Goal: Check status

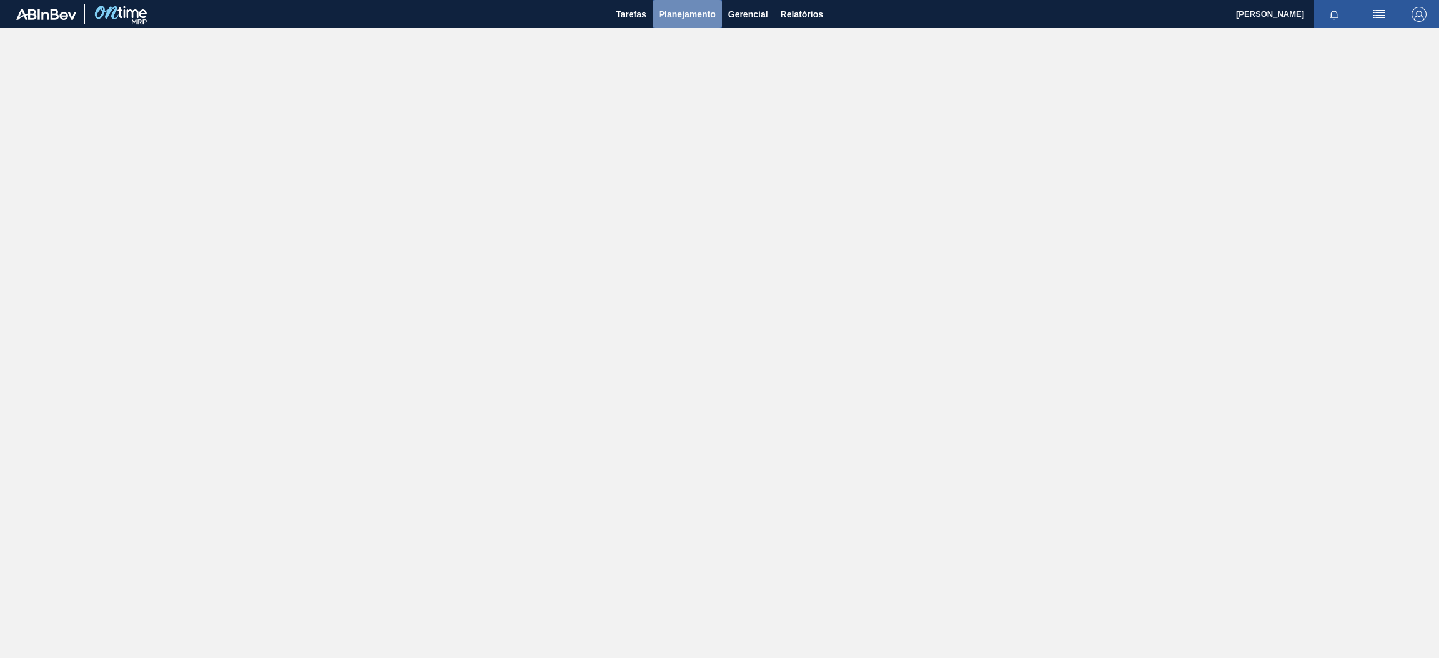
click at [706, 10] on span "Planejamento" at bounding box center [687, 14] width 57 height 15
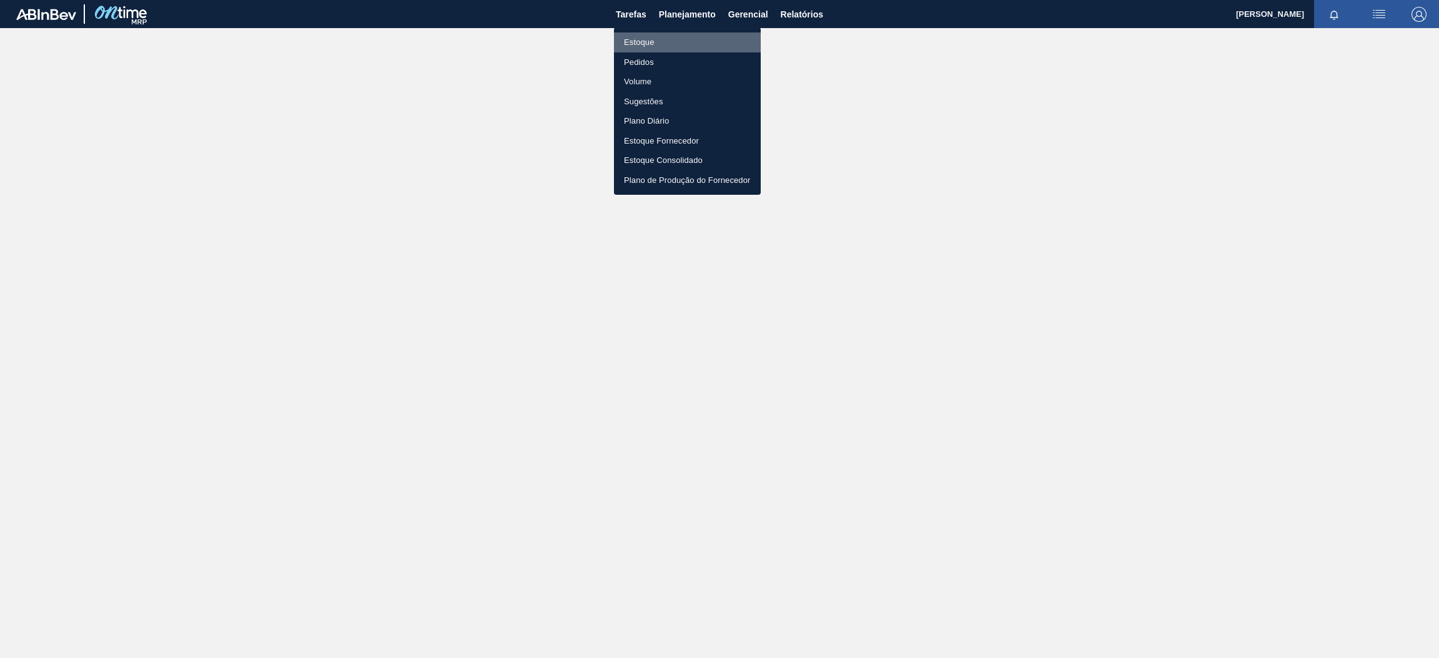
click at [677, 46] on li "Estoque" at bounding box center [687, 42] width 147 height 20
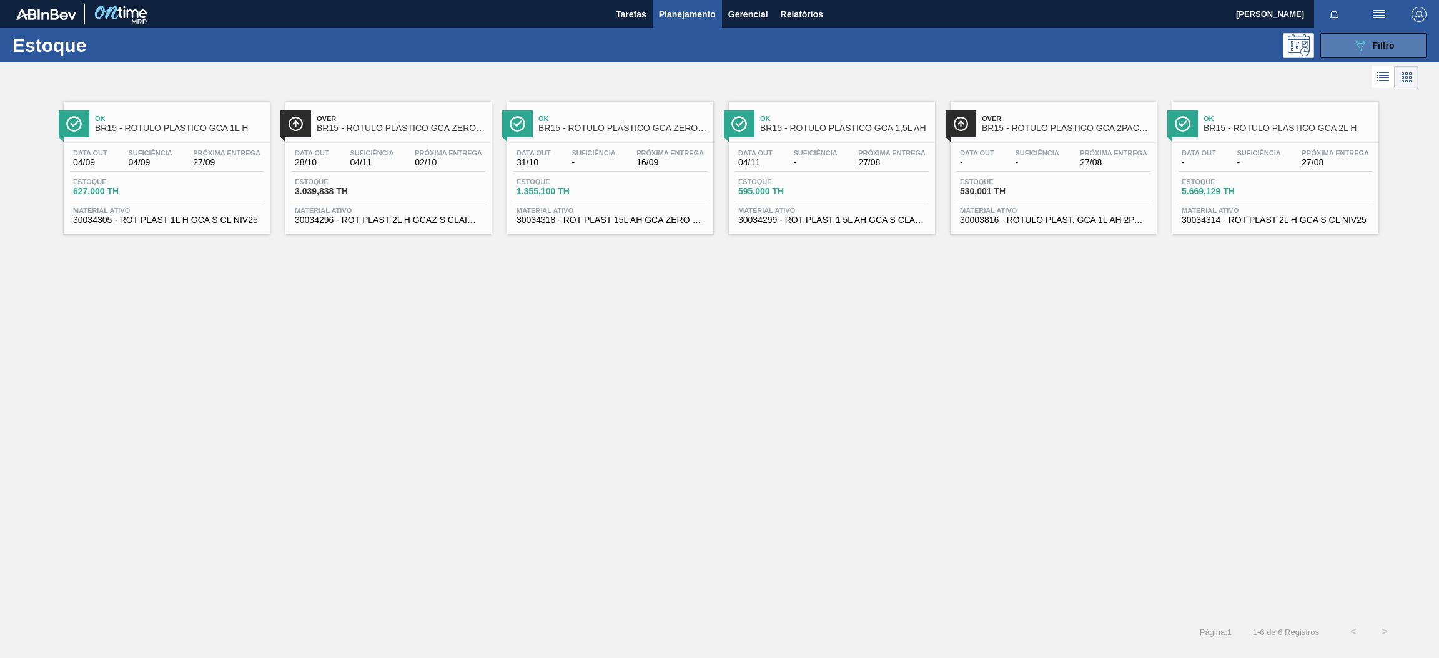
click at [1363, 40] on icon "089F7B8B-B2A5-4AFE-B5C0-19BA573D28AC" at bounding box center [1360, 45] width 15 height 15
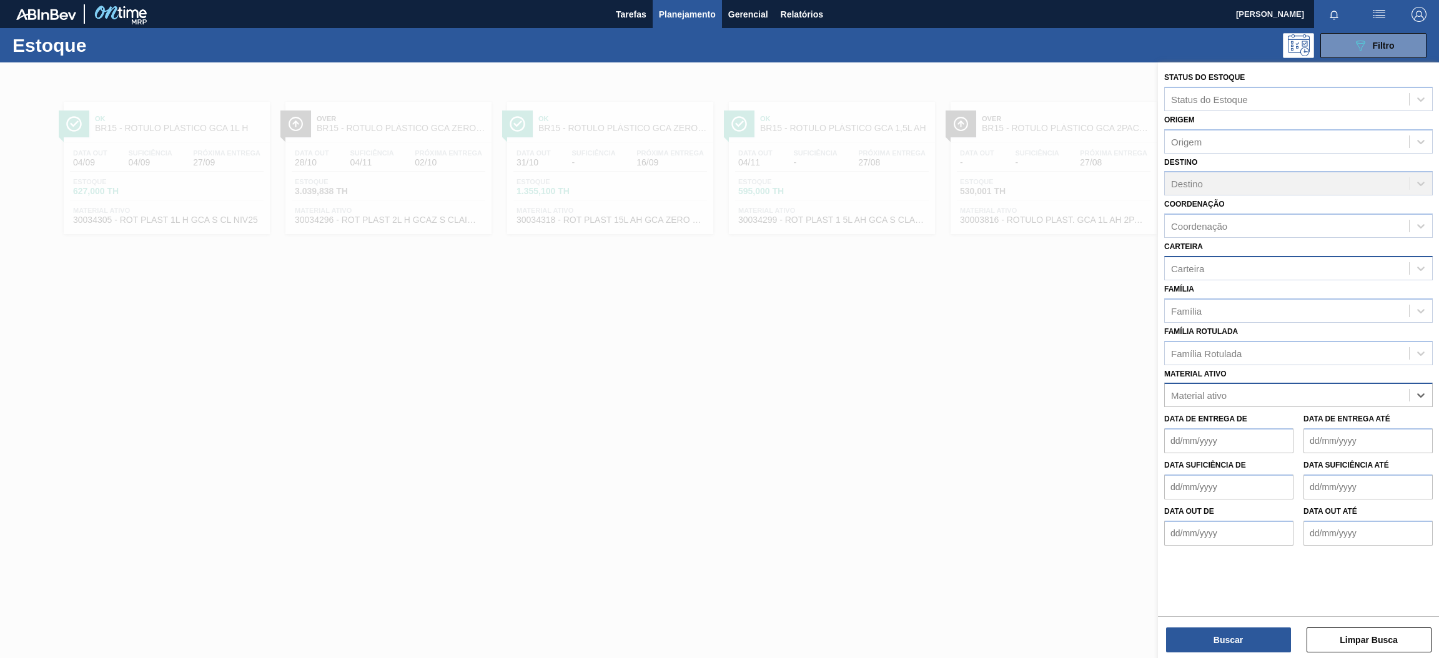
click at [1218, 265] on div "Carteira" at bounding box center [1287, 268] width 244 height 18
type input "Aç"
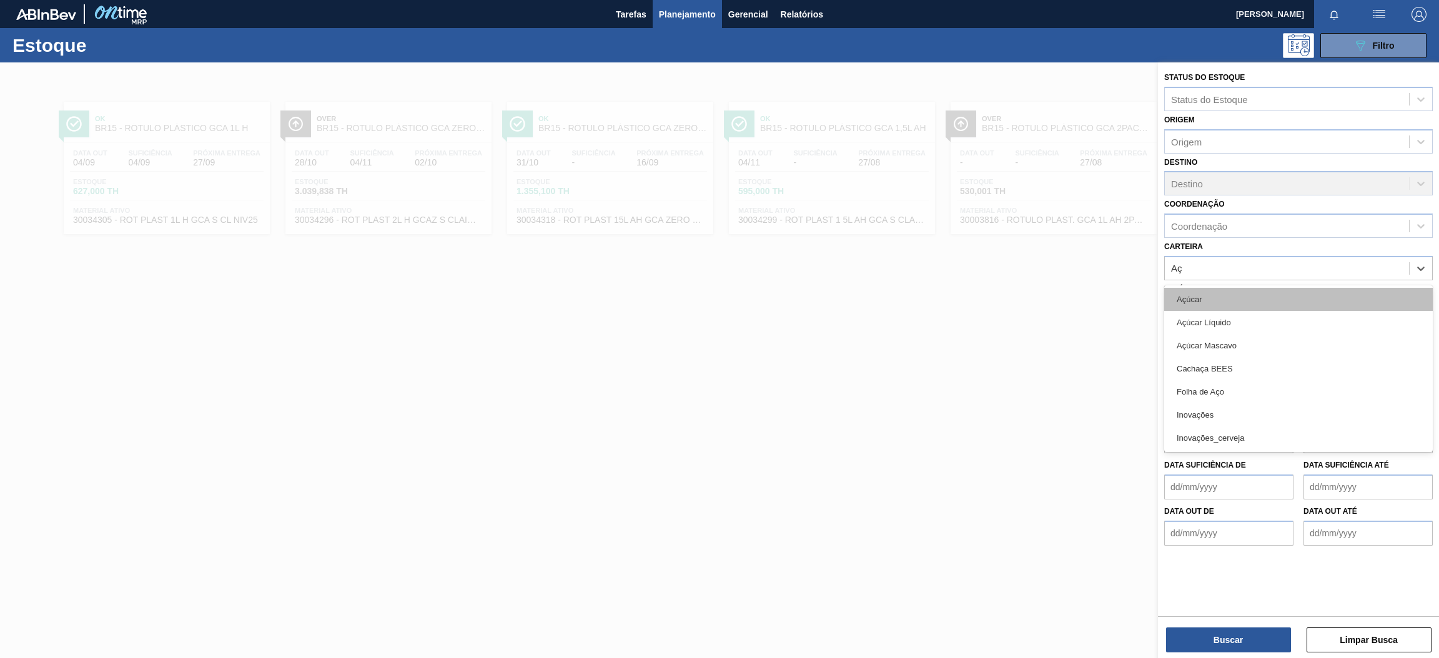
click at [1216, 293] on div "Açúcar" at bounding box center [1298, 299] width 269 height 23
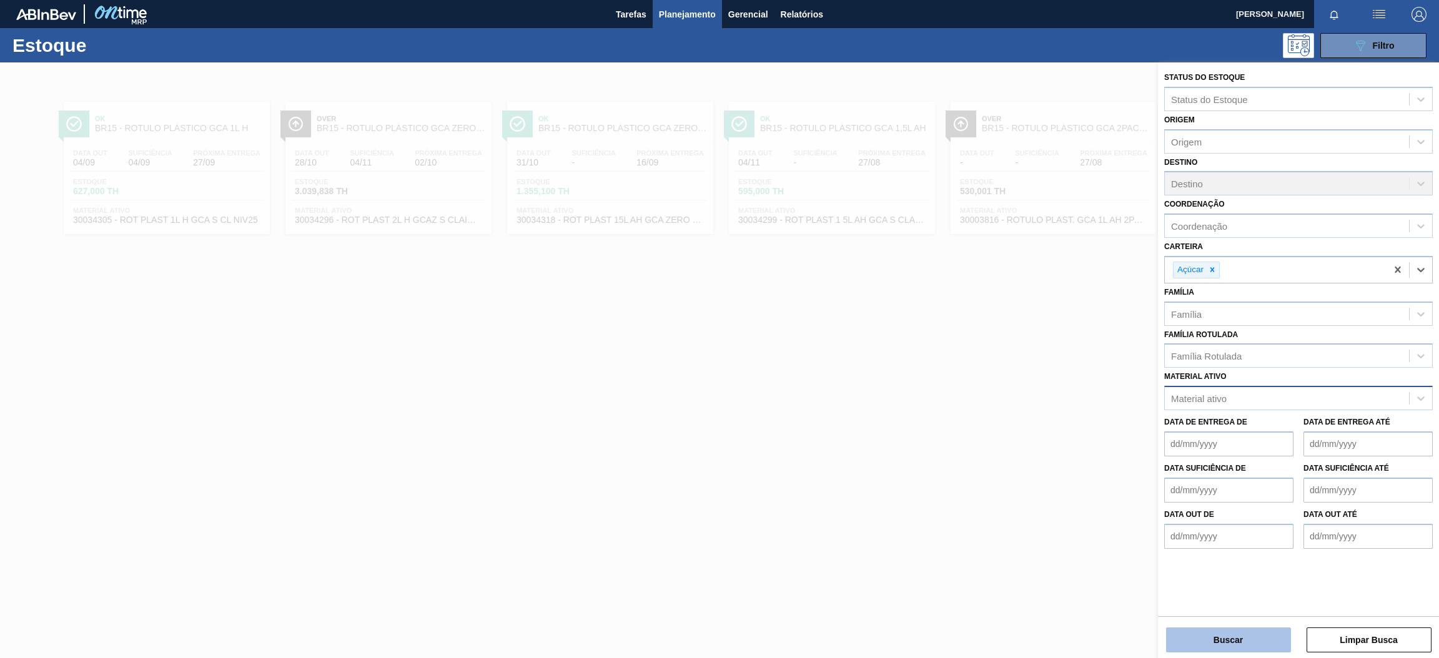
click at [1194, 644] on button "Buscar" at bounding box center [1228, 640] width 125 height 25
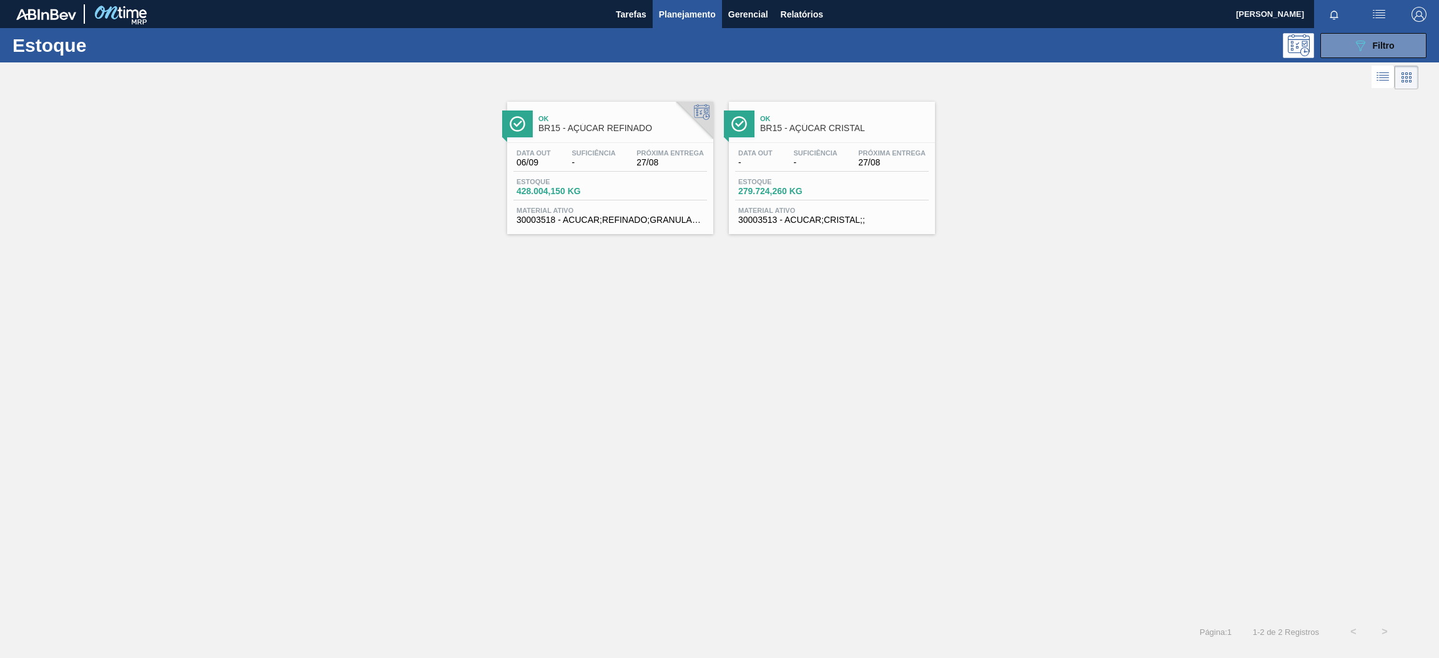
click at [587, 153] on span "Suficiência" at bounding box center [593, 152] width 44 height 7
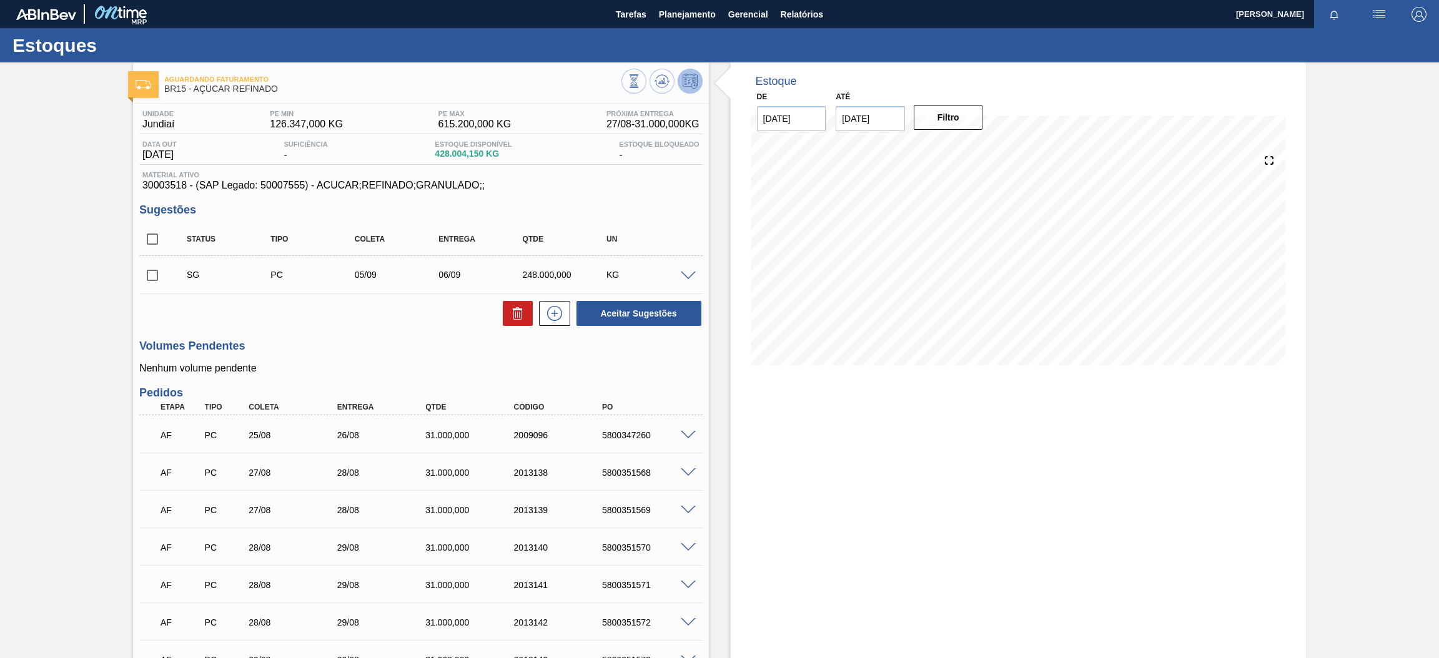
scroll to position [187, 0]
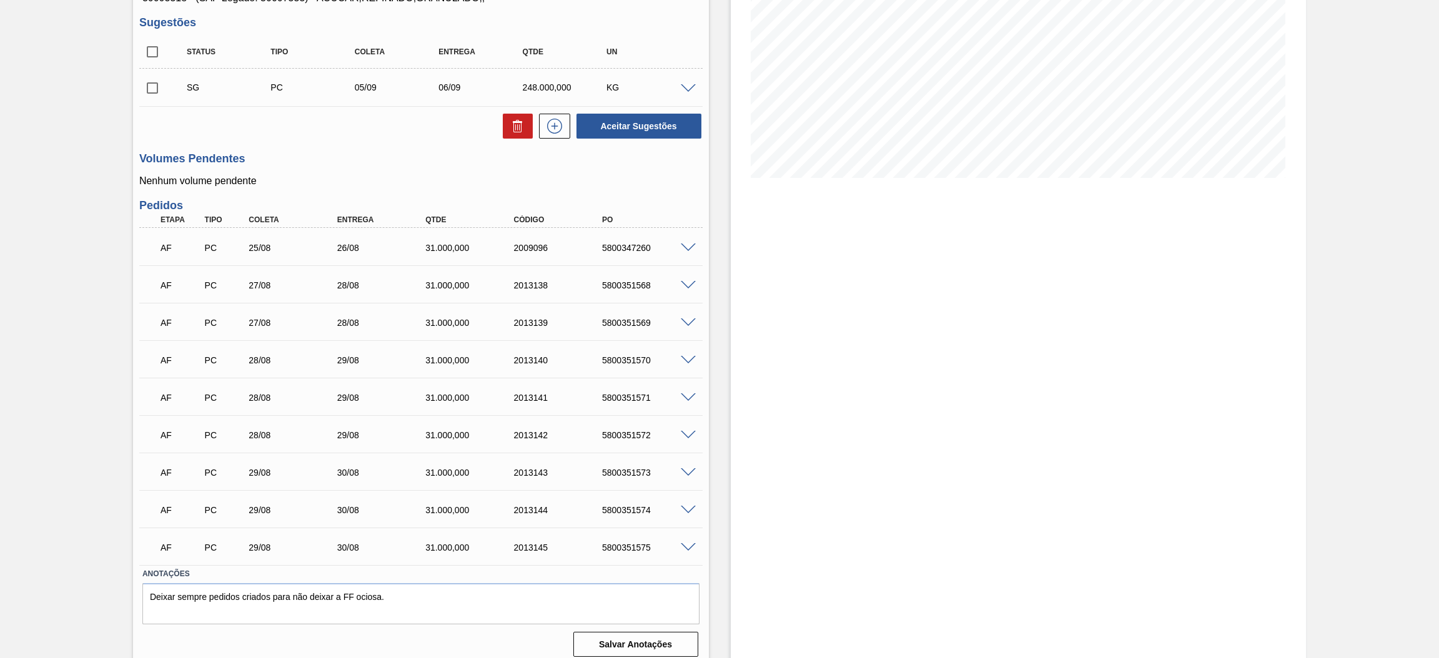
click at [325, 247] on div "25/08" at bounding box center [295, 248] width 101 height 10
drag, startPoint x: 321, startPoint y: 290, endPoint x: 378, endPoint y: 324, distance: 66.4
click at [378, 324] on div "AF PC 25/08 26/08 31.000,000 2009096 5800347260 Material 30003518 - ACUCAR;REFI…" at bounding box center [420, 396] width 563 height 337
click at [805, 508] on div "Estoque De [DATE] Até [DATE] Filtro" at bounding box center [1019, 271] width 576 height 792
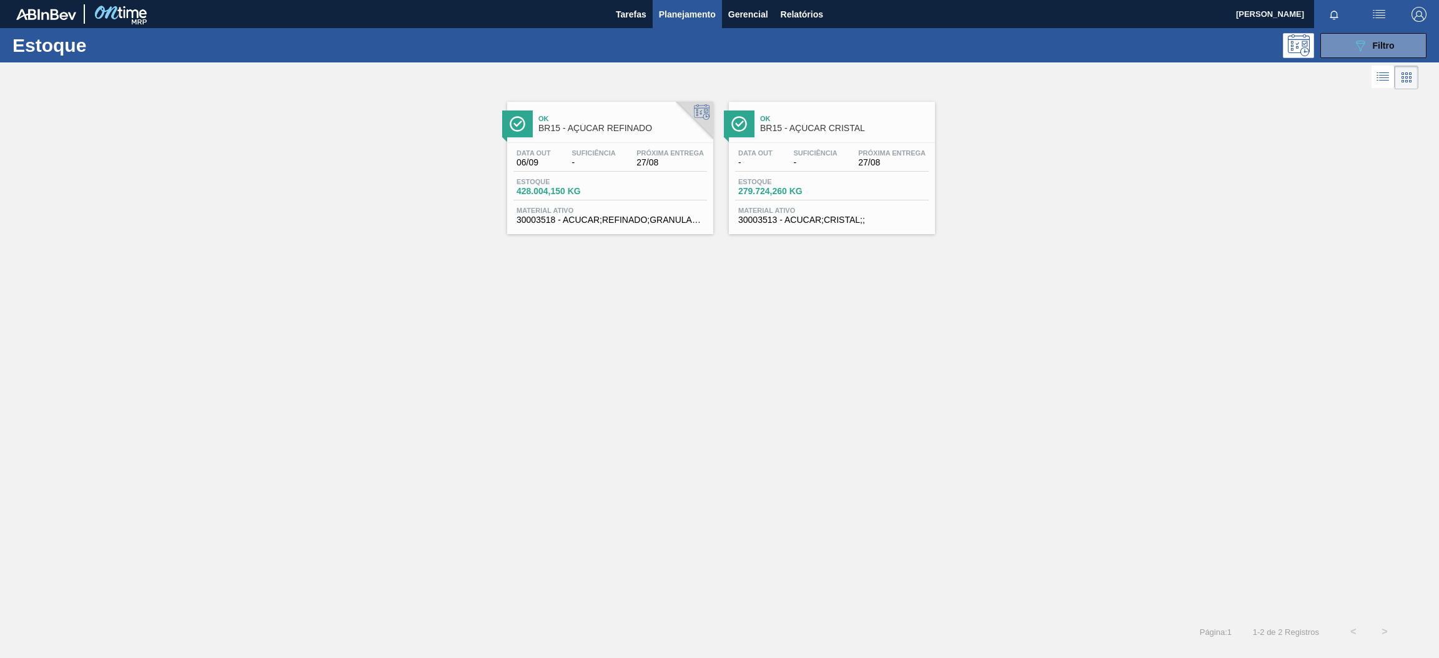
click at [853, 155] on div "Data out - Suficiência - Próxima Entrega 27/08" at bounding box center [832, 160] width 194 height 22
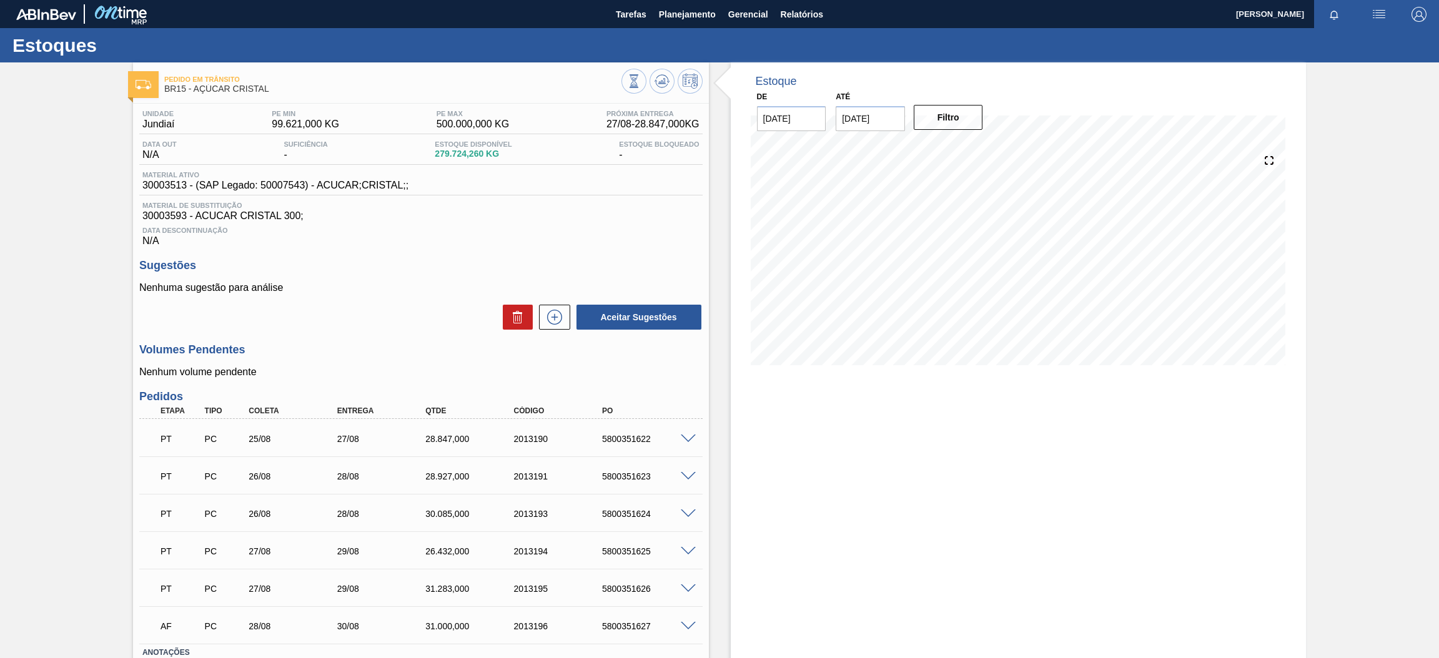
scroll to position [86, 0]
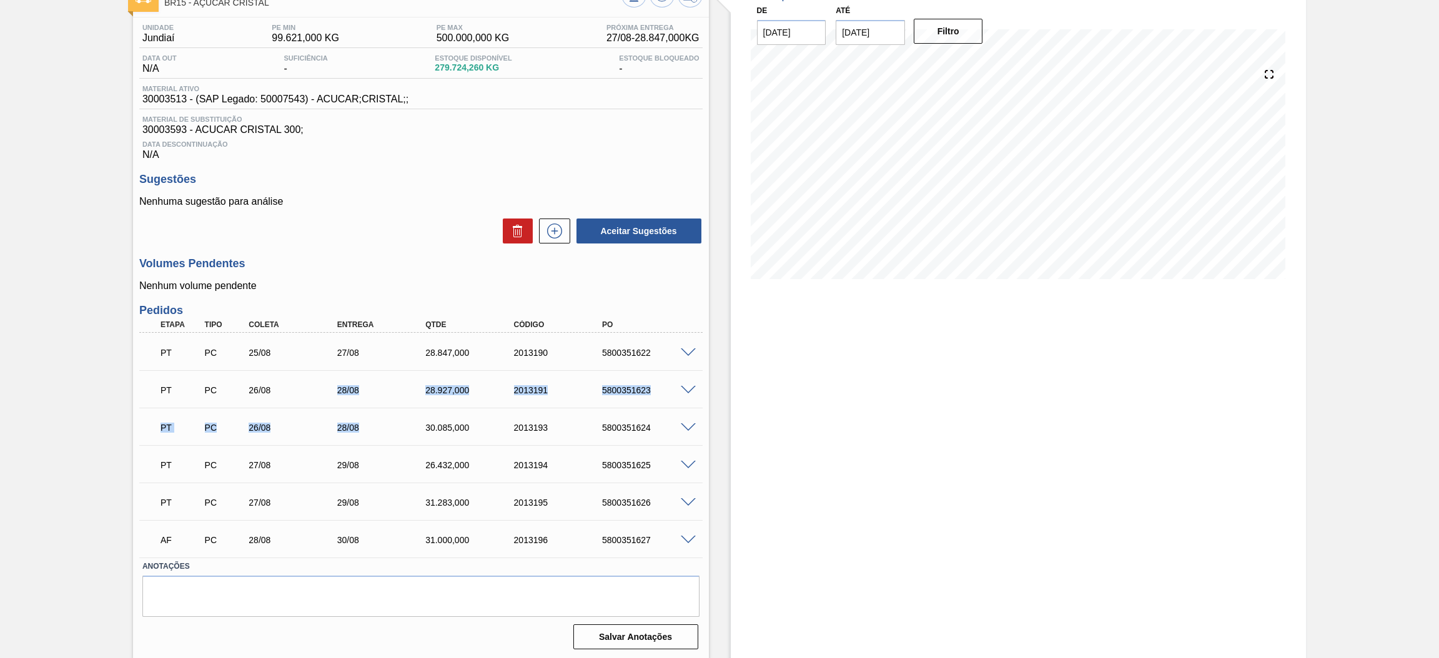
drag, startPoint x: 325, startPoint y: 388, endPoint x: 384, endPoint y: 418, distance: 66.2
click at [384, 418] on div "PT PC 25/08 27/08 28.847,000 2013190 5800351622 Material 30003513 - ACUCAR;CRIS…" at bounding box center [420, 445] width 563 height 225
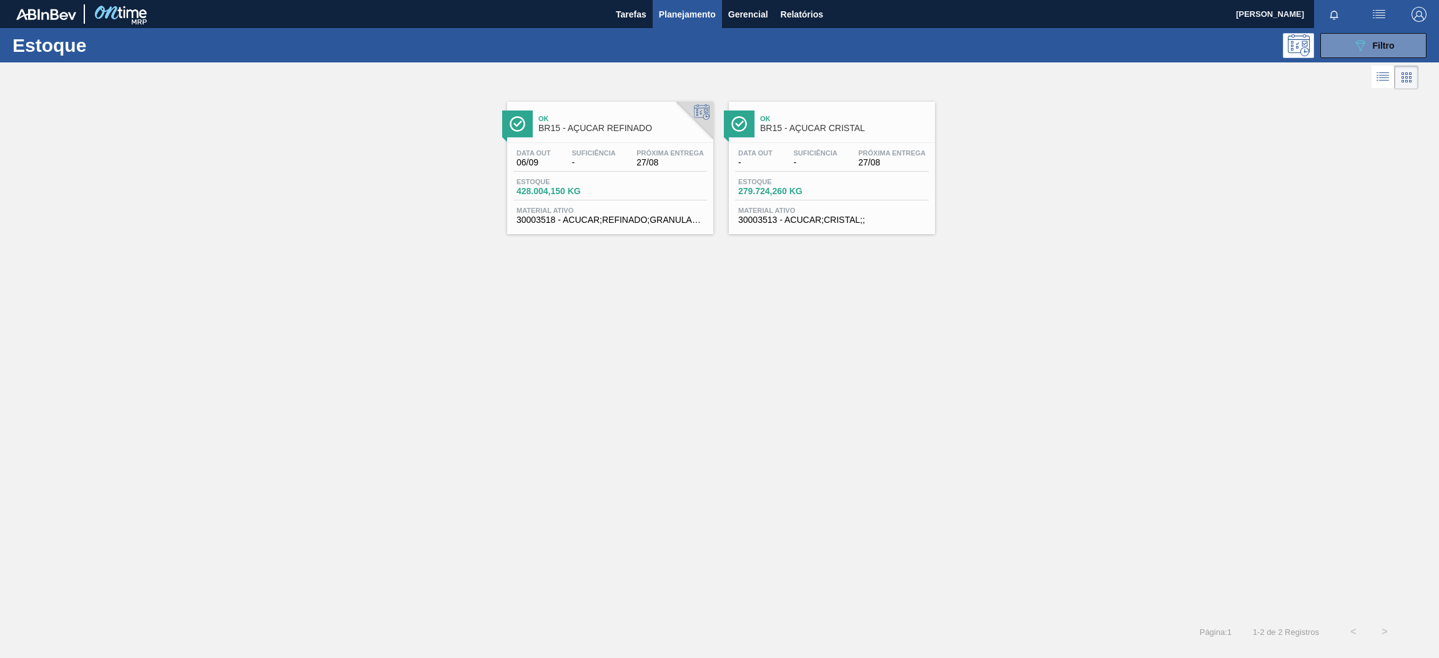
click at [651, 164] on span "27/08" at bounding box center [669, 162] width 67 height 9
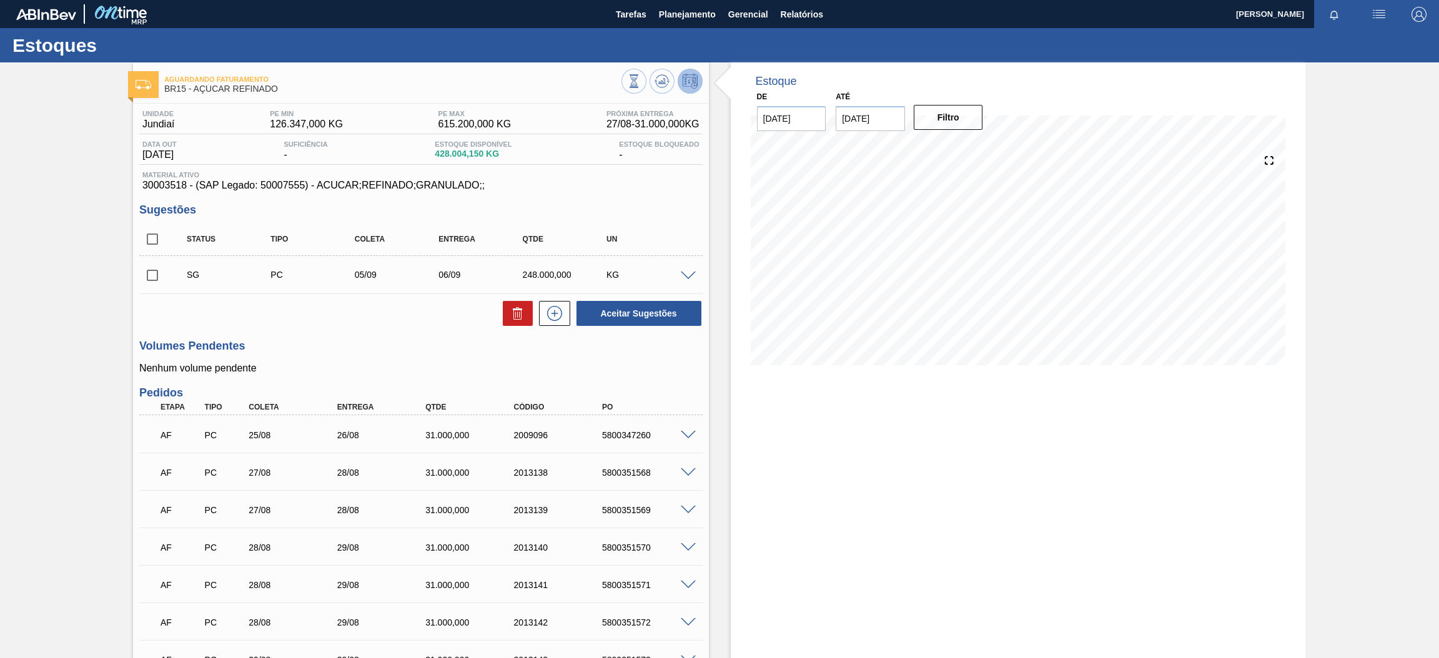
scroll to position [94, 0]
